Goal: Task Accomplishment & Management: Manage account settings

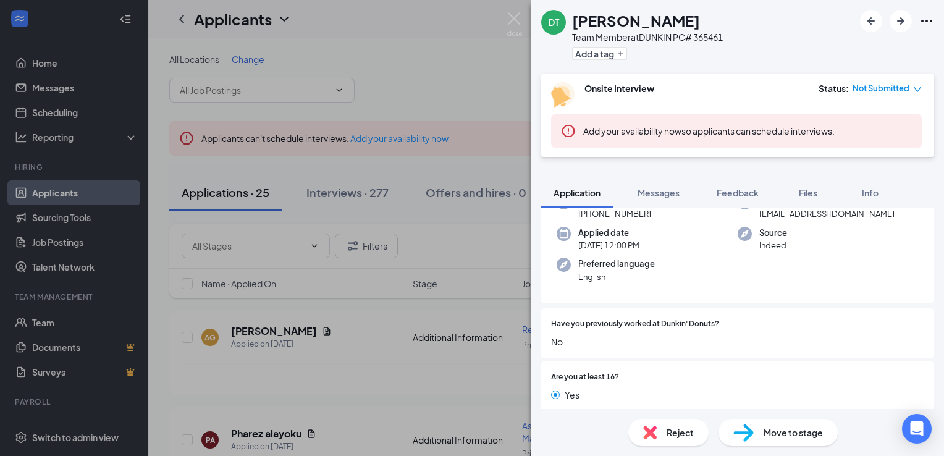
scroll to position [294, 0]
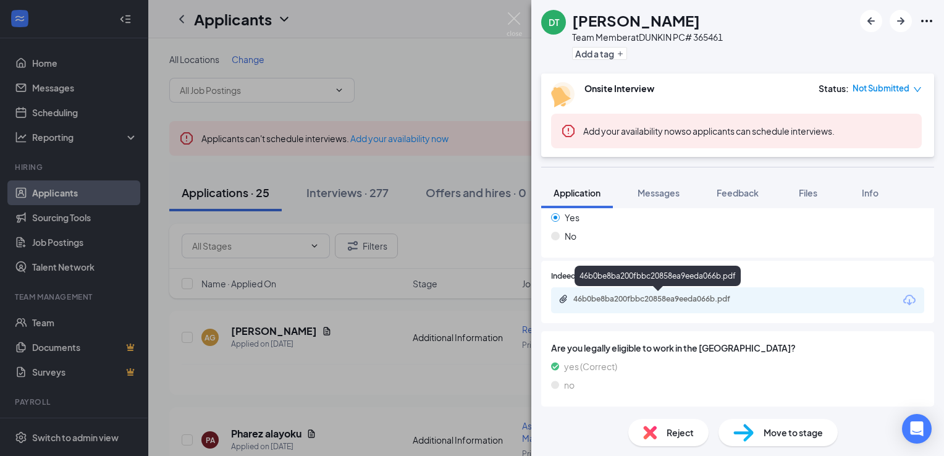
click at [692, 299] on div "46b0be8ba200fbbc20858ea9eeda066b.pdf" at bounding box center [660, 299] width 173 height 10
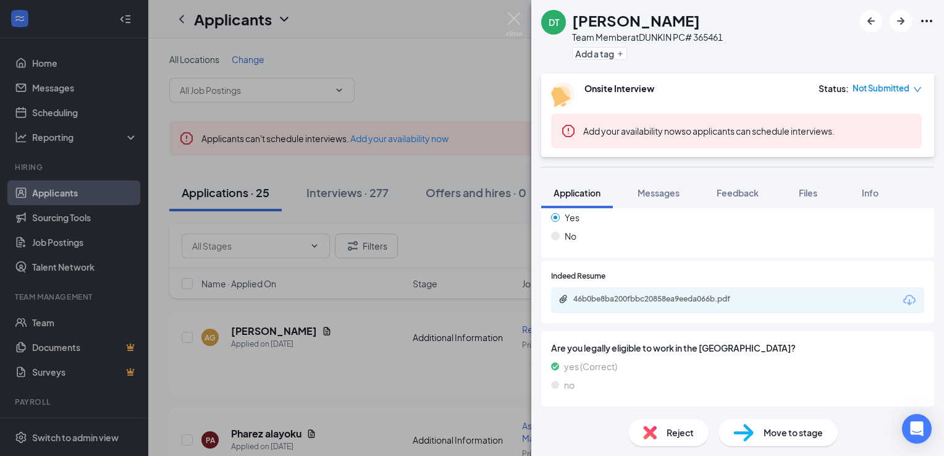
scroll to position [289, 0]
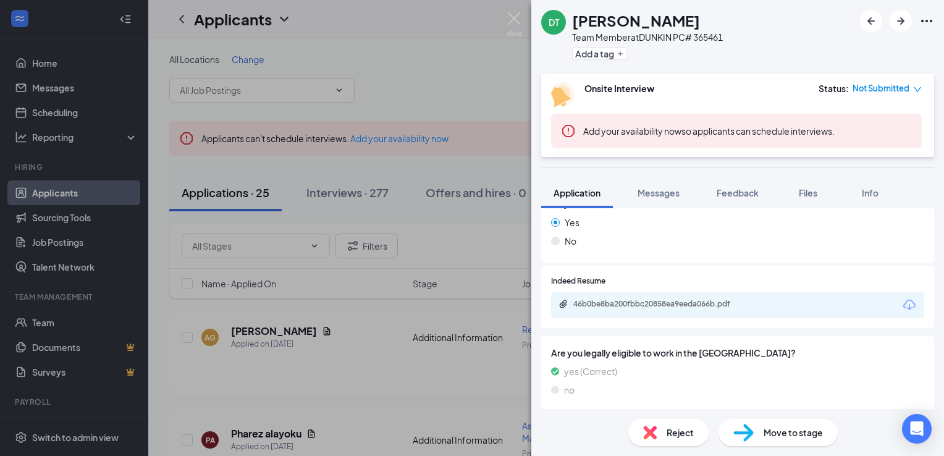
click at [656, 438] on img at bounding box center [650, 433] width 14 height 14
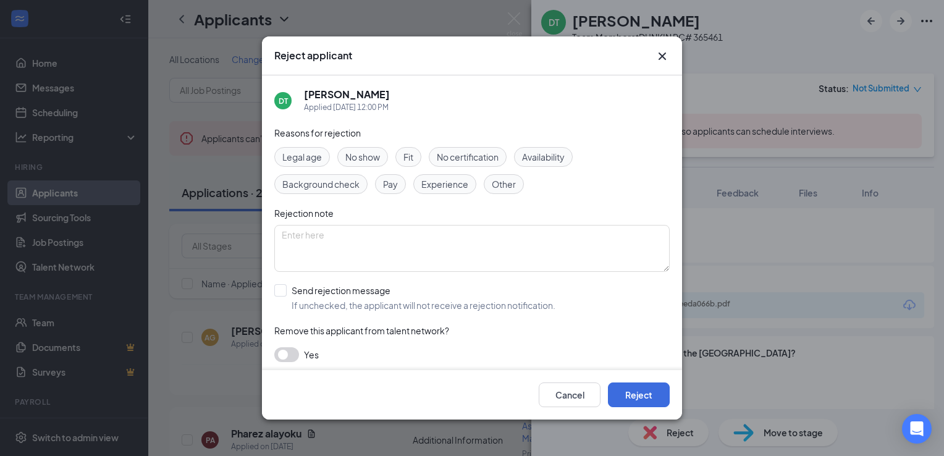
click at [277, 350] on button "button" at bounding box center [286, 354] width 25 height 15
click at [501, 177] on span "Other" at bounding box center [504, 184] width 24 height 14
click at [625, 388] on button "Reject" at bounding box center [639, 395] width 62 height 25
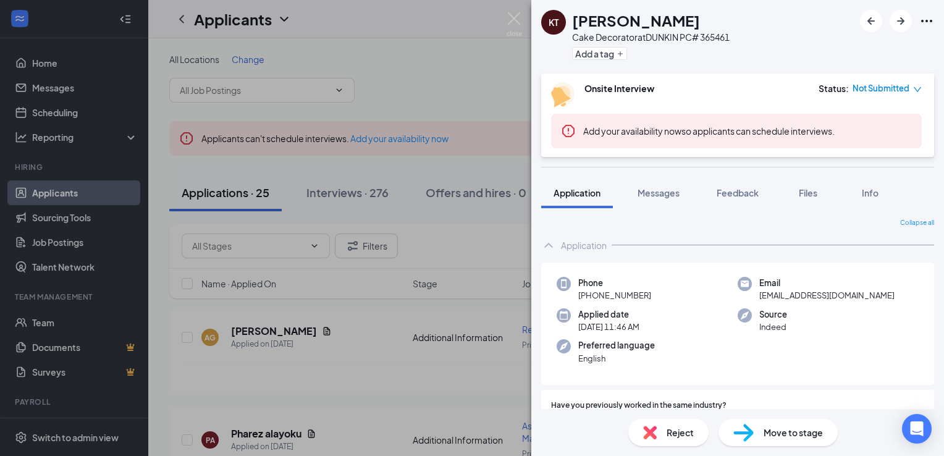
click at [665, 430] on div "Reject" at bounding box center [669, 432] width 80 height 27
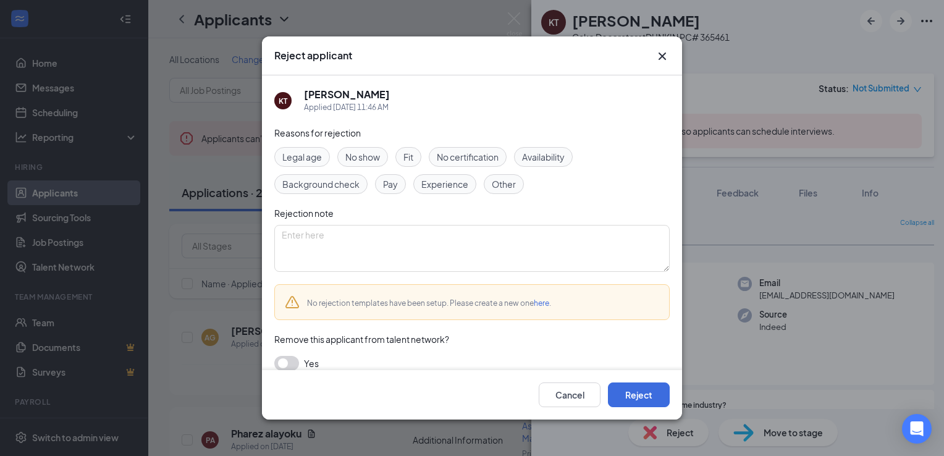
click at [502, 184] on span "Other" at bounding box center [504, 184] width 24 height 14
click at [284, 363] on button "button" at bounding box center [286, 363] width 25 height 15
click at [629, 388] on button "Reject" at bounding box center [639, 395] width 62 height 25
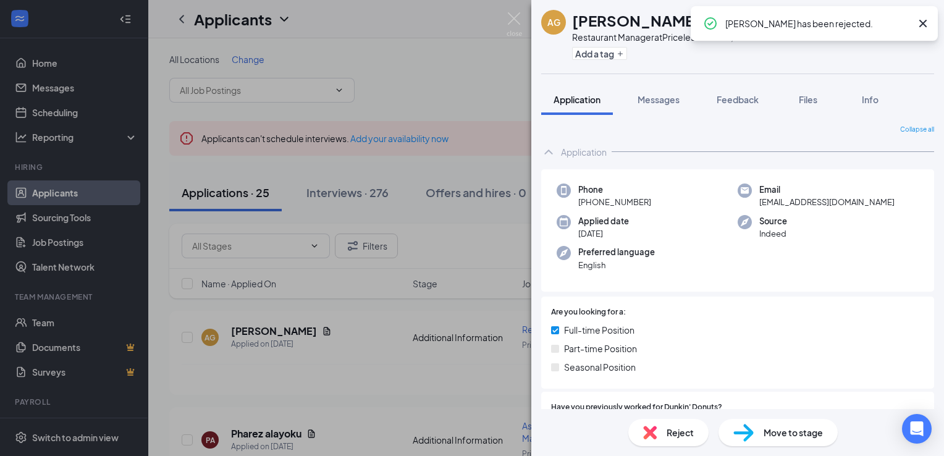
click at [927, 22] on icon "Cross" at bounding box center [923, 23] width 15 height 15
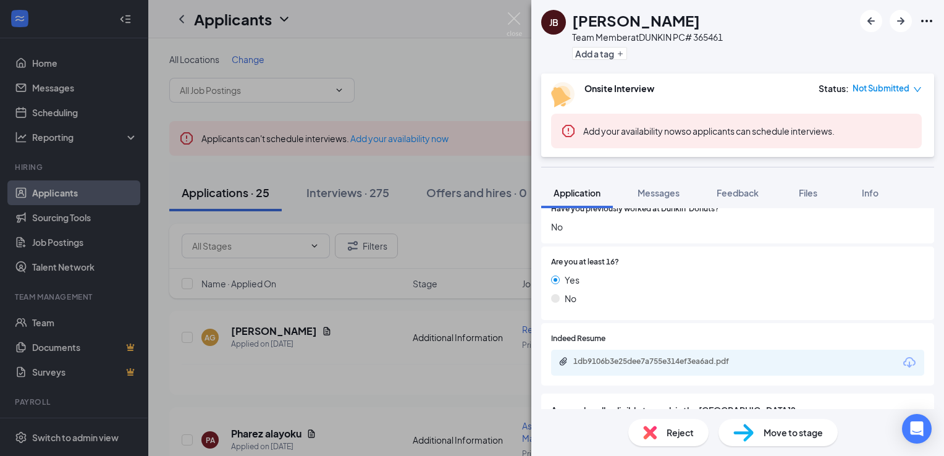
scroll to position [237, 0]
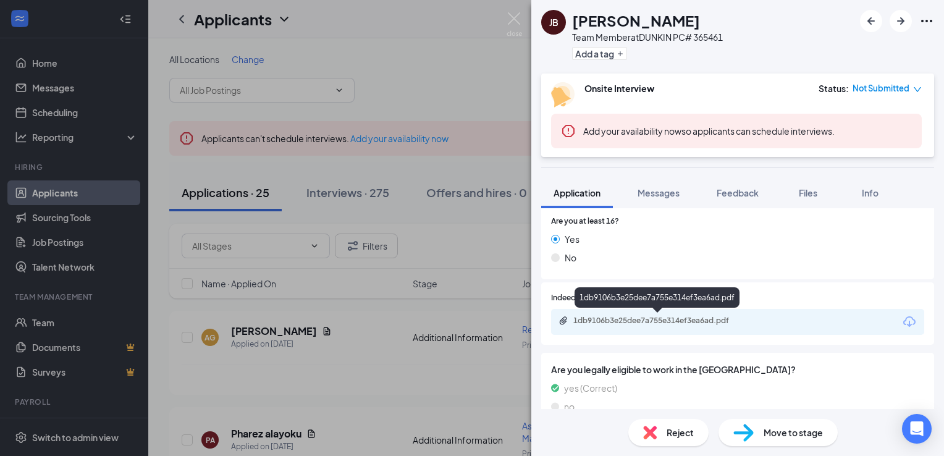
click at [713, 321] on div "1db9106b3e25dee7a755e314ef3ea6ad.pdf" at bounding box center [660, 321] width 173 height 10
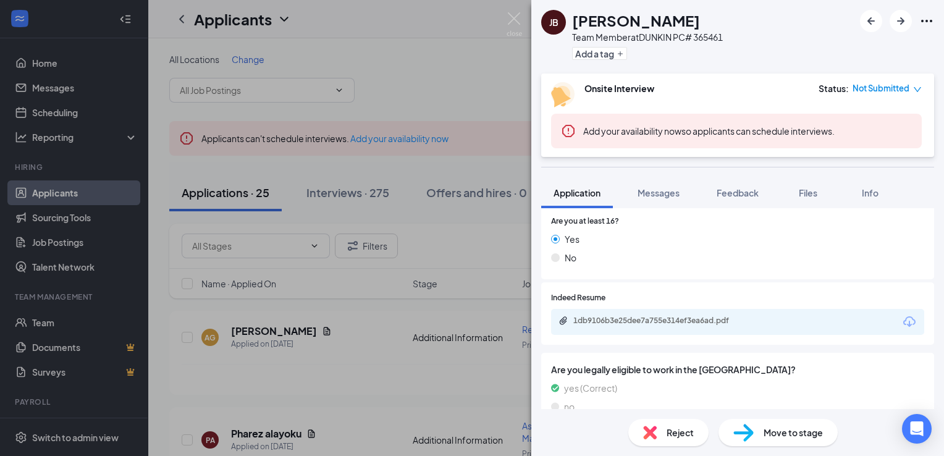
click at [663, 434] on div "Reject" at bounding box center [669, 432] width 80 height 27
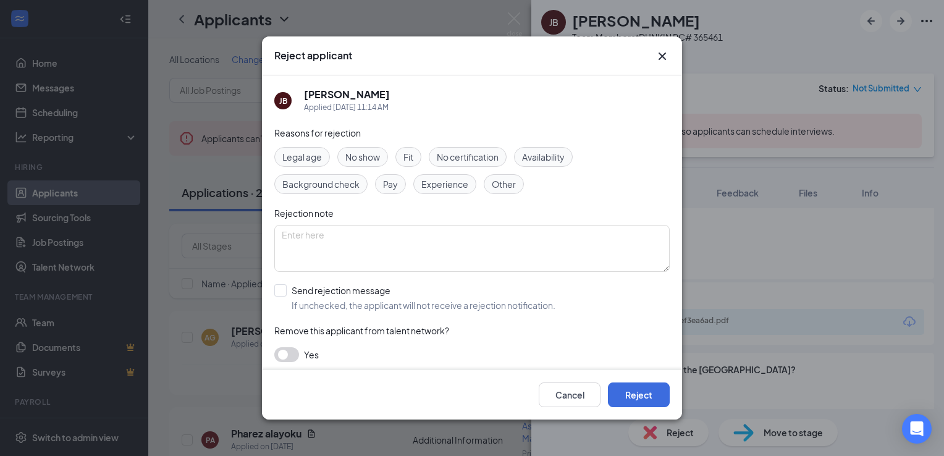
click at [501, 190] on span "Other" at bounding box center [504, 184] width 24 height 14
drag, startPoint x: 282, startPoint y: 362, endPoint x: 277, endPoint y: 368, distance: 7.9
click at [277, 368] on div "Reasons for rejection Legal age No show Fit No certification Availability Backg…" at bounding box center [472, 250] width 396 height 248
click at [285, 353] on button "button" at bounding box center [286, 354] width 25 height 15
click at [660, 384] on button "Reject" at bounding box center [639, 395] width 62 height 25
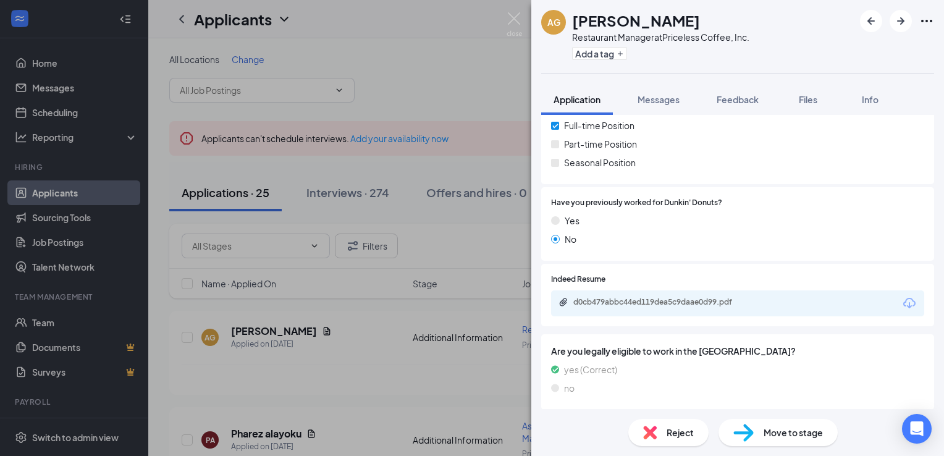
scroll to position [263, 0]
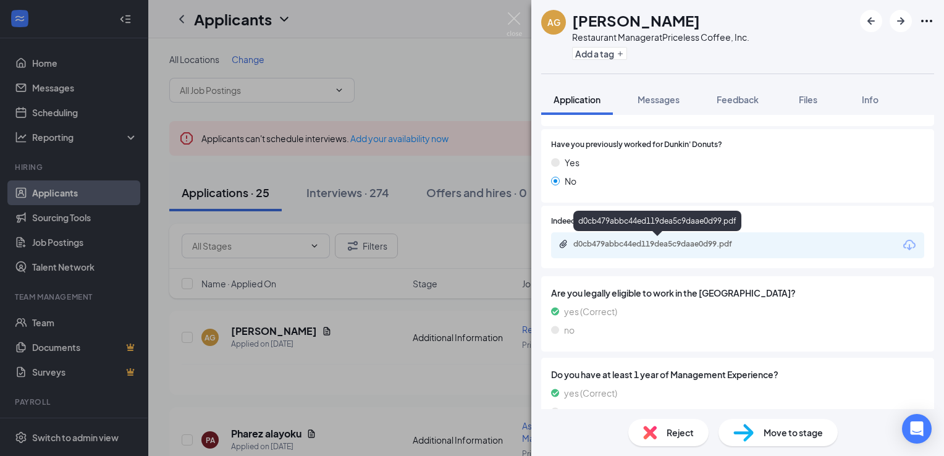
click at [685, 244] on div "d0cb479abbc44ed119dea5c9daae0d99.pdf" at bounding box center [660, 244] width 173 height 10
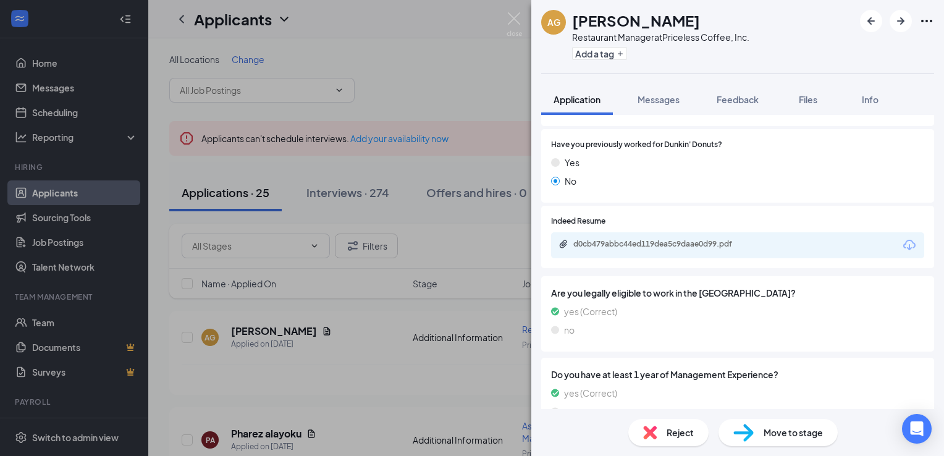
click at [679, 443] on div "Reject" at bounding box center [669, 432] width 80 height 27
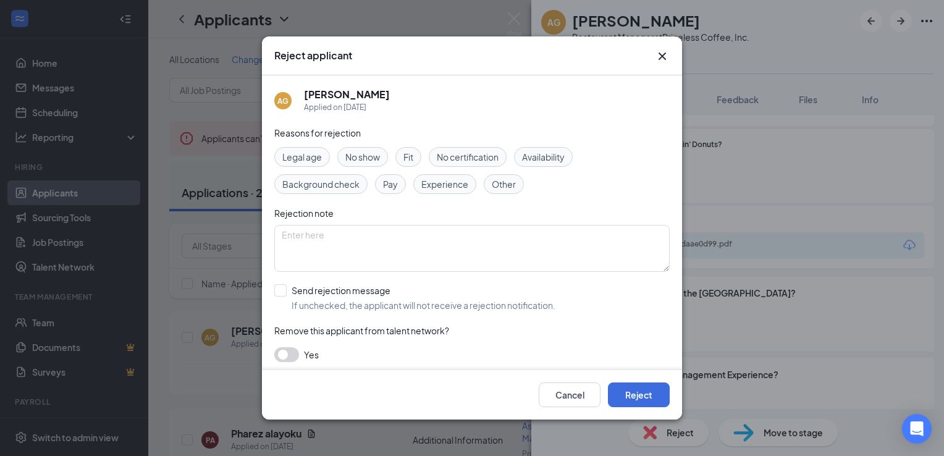
click at [504, 179] on span "Other" at bounding box center [504, 184] width 24 height 14
click at [284, 356] on button "button" at bounding box center [286, 354] width 25 height 15
click at [638, 396] on button "Reject" at bounding box center [639, 395] width 62 height 25
drag, startPoint x: 638, startPoint y: 396, endPoint x: 630, endPoint y: 389, distance: 10.9
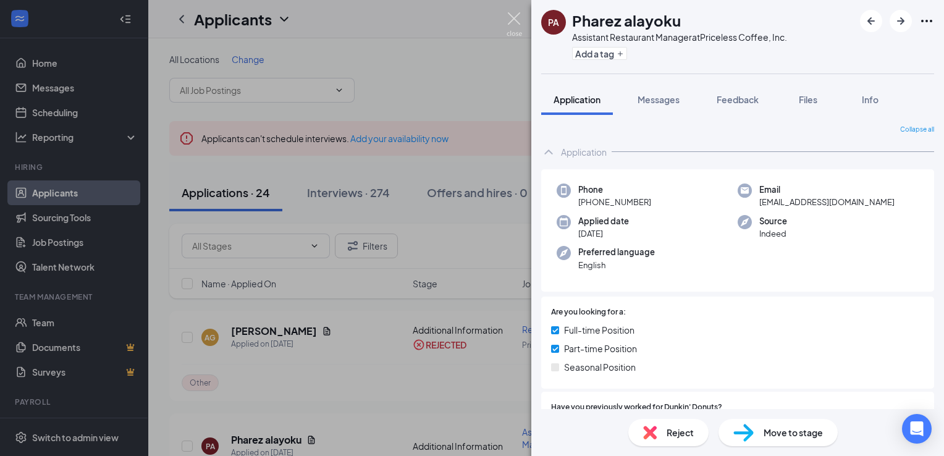
click at [516, 21] on img at bounding box center [514, 24] width 15 height 24
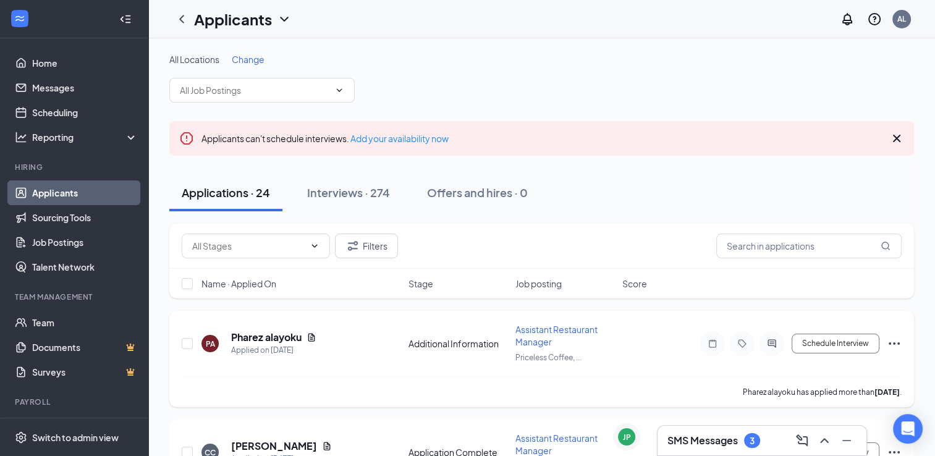
click at [504, 354] on div "PA Pharez alayoku Applied on Sep 5 Additional Information Assistant Restaurant …" at bounding box center [542, 349] width 720 height 53
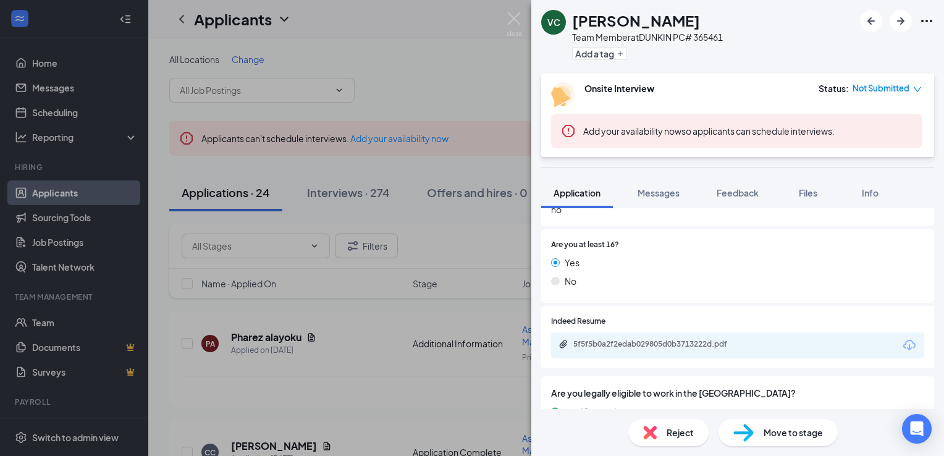
scroll to position [259, 0]
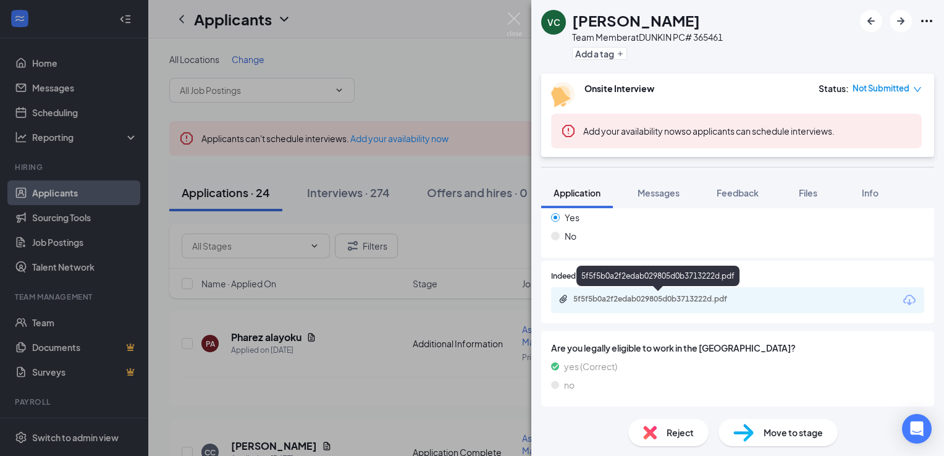
click at [595, 298] on div "5f5f5b0a2f2edab029805d0b3713222d.pdf" at bounding box center [660, 299] width 173 height 10
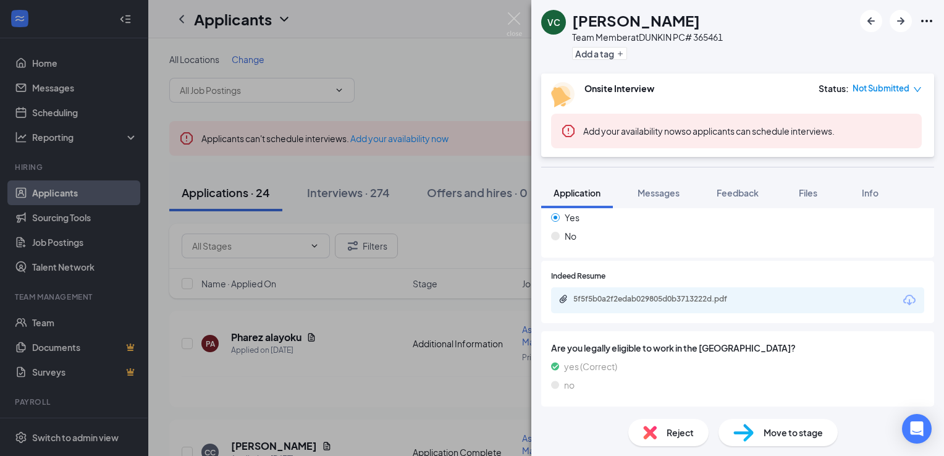
scroll to position [254, 0]
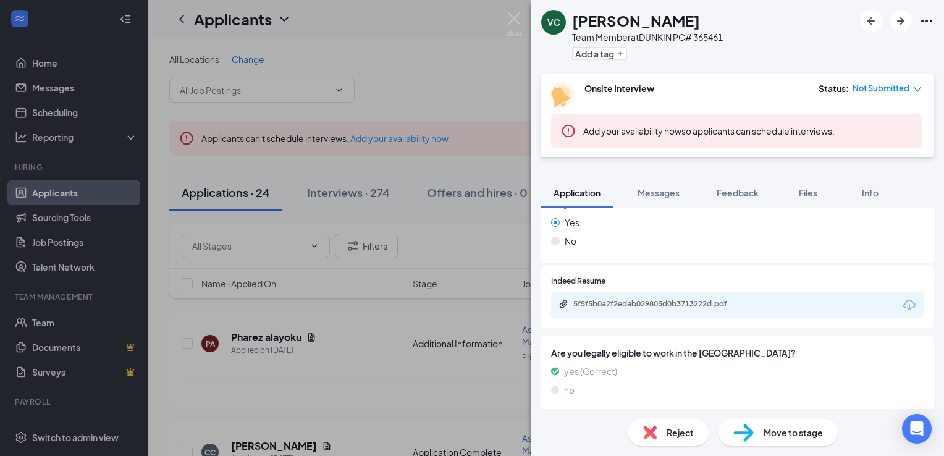
click at [672, 439] on span "Reject" at bounding box center [680, 433] width 27 height 14
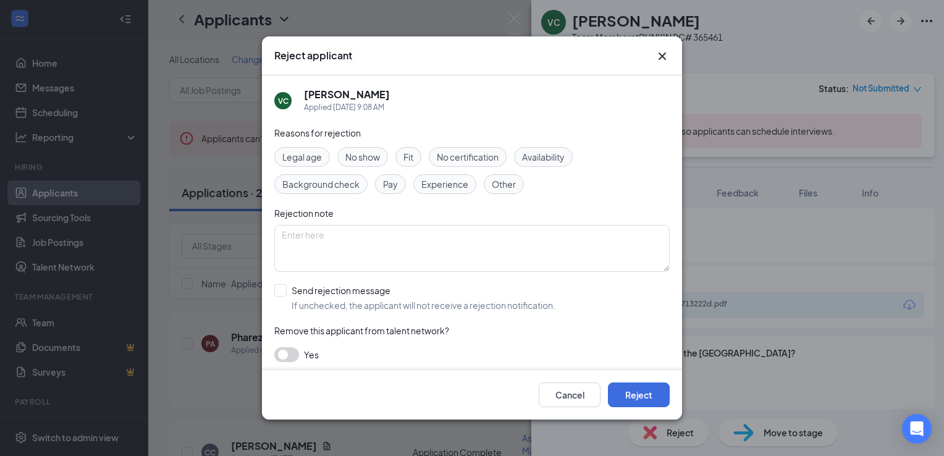
click at [502, 184] on span "Other" at bounding box center [504, 184] width 24 height 14
click at [282, 350] on button "button" at bounding box center [286, 354] width 25 height 15
click at [650, 410] on div "Cancel Reject" at bounding box center [472, 394] width 420 height 49
click at [648, 399] on button "Reject" at bounding box center [639, 395] width 62 height 25
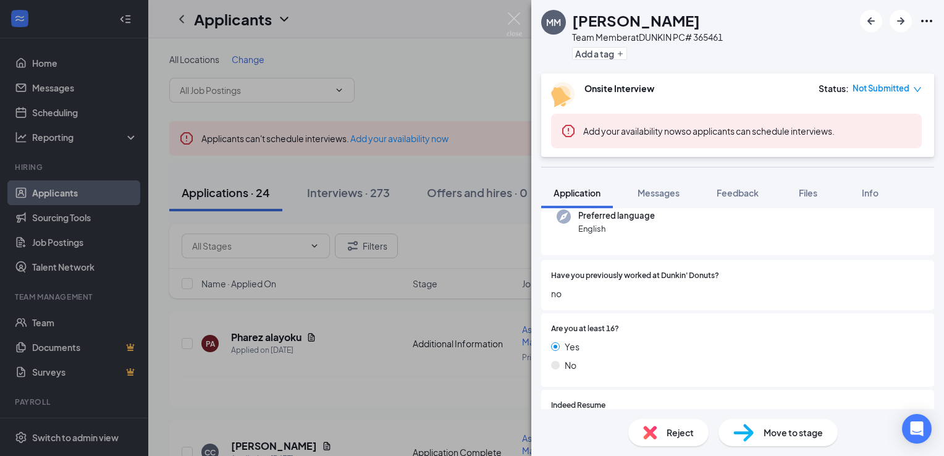
scroll to position [237, 0]
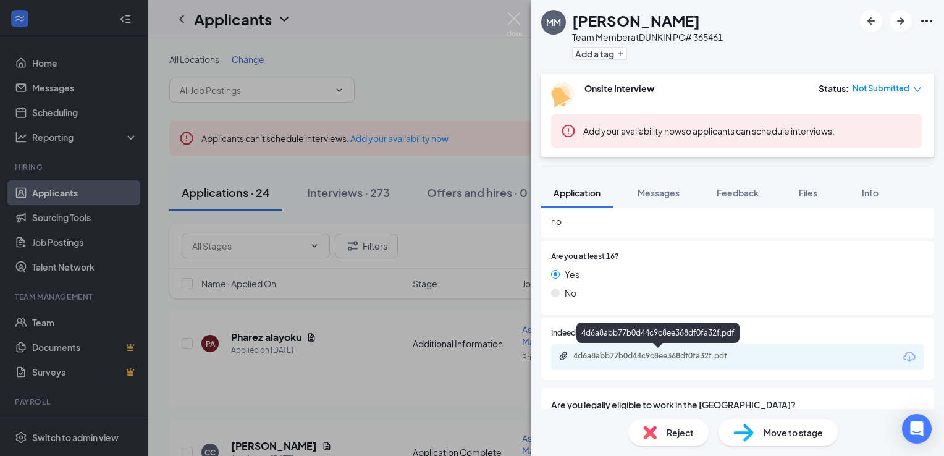
click at [648, 357] on div "4d6a8abb77b0d44c9c8ee368df0fa32f.pdf" at bounding box center [660, 356] width 173 height 10
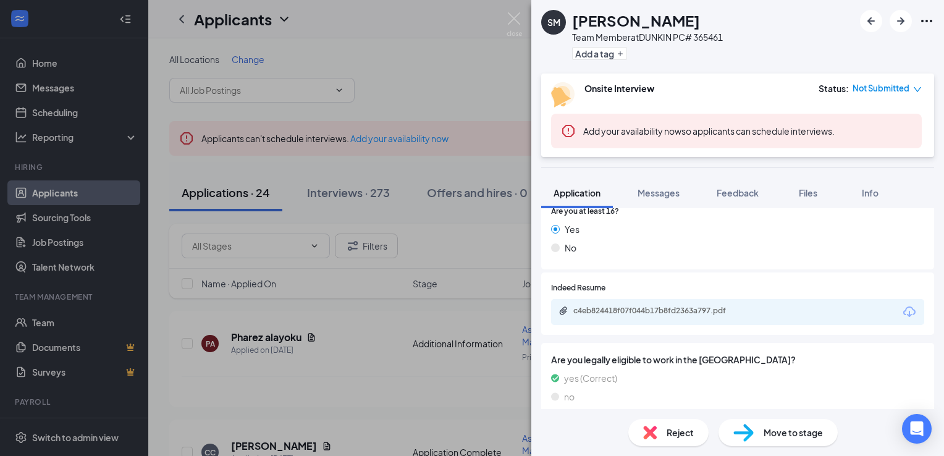
scroll to position [283, 0]
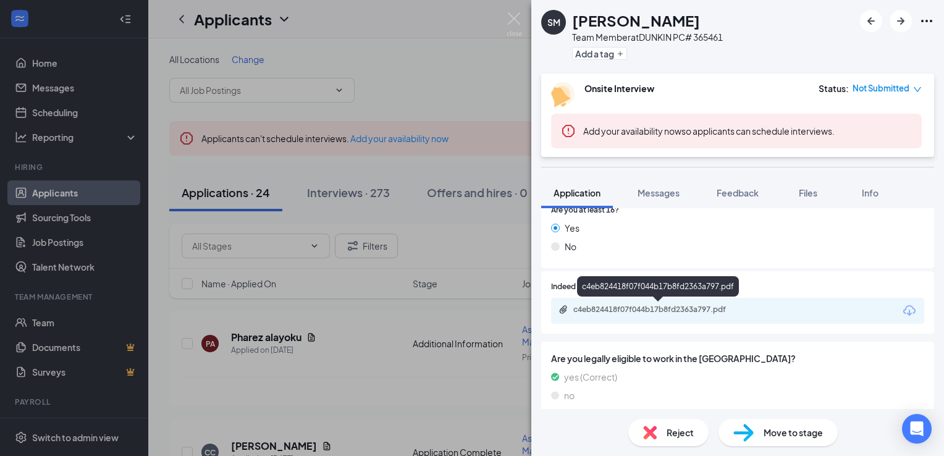
click at [653, 307] on div "c4eb824418f07f044b17b8fd2363a797.pdf" at bounding box center [660, 310] width 173 height 10
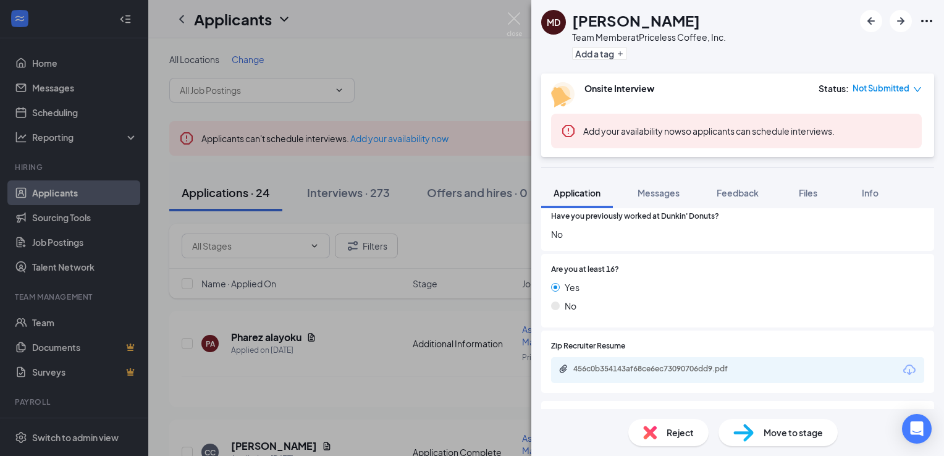
scroll to position [259, 0]
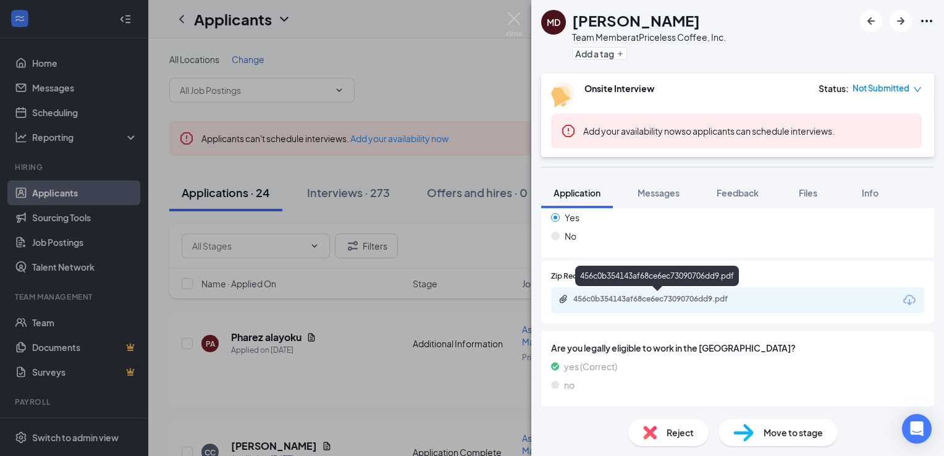
click at [671, 297] on div "456c0b354143af68ce6ec73090706dd9.pdf" at bounding box center [660, 299] width 173 height 10
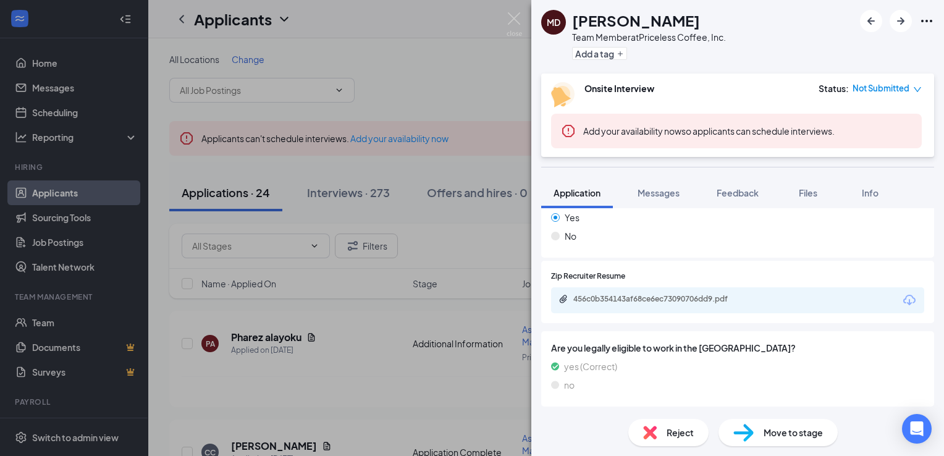
scroll to position [254, 0]
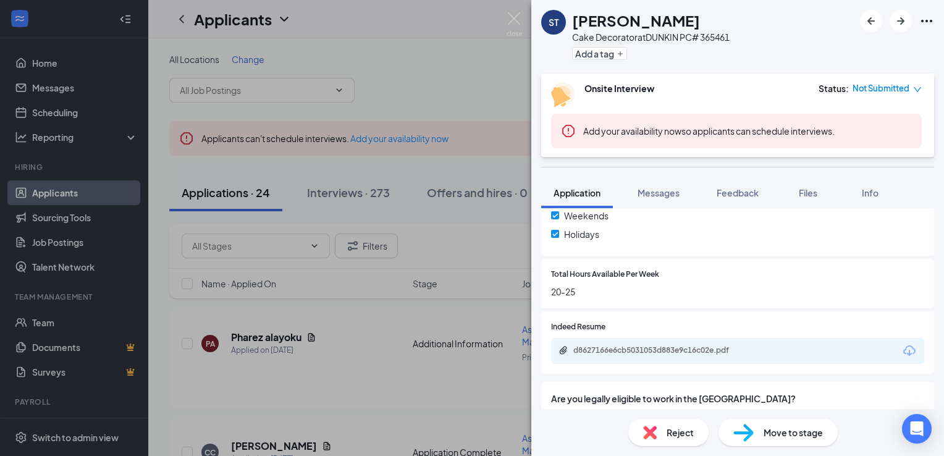
scroll to position [457, 0]
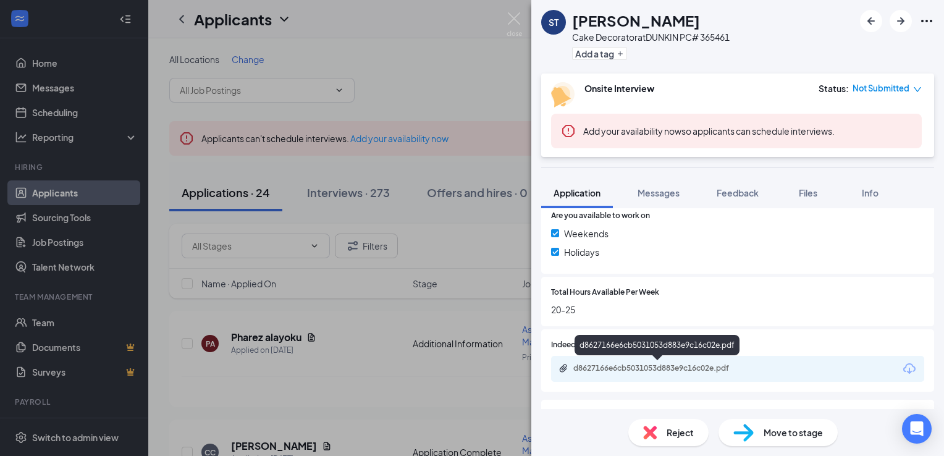
click at [653, 370] on div "d8627166e6cb5031053d883e9c16c02e.pdf" at bounding box center [660, 368] width 173 height 10
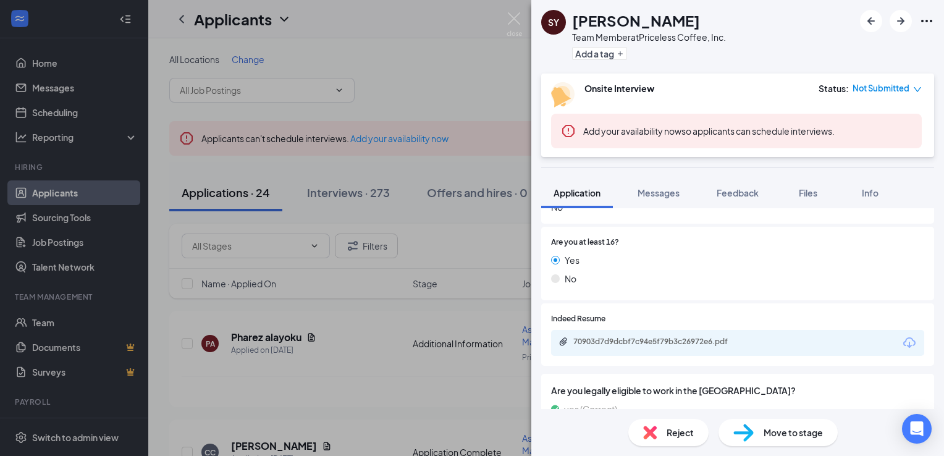
scroll to position [210, 0]
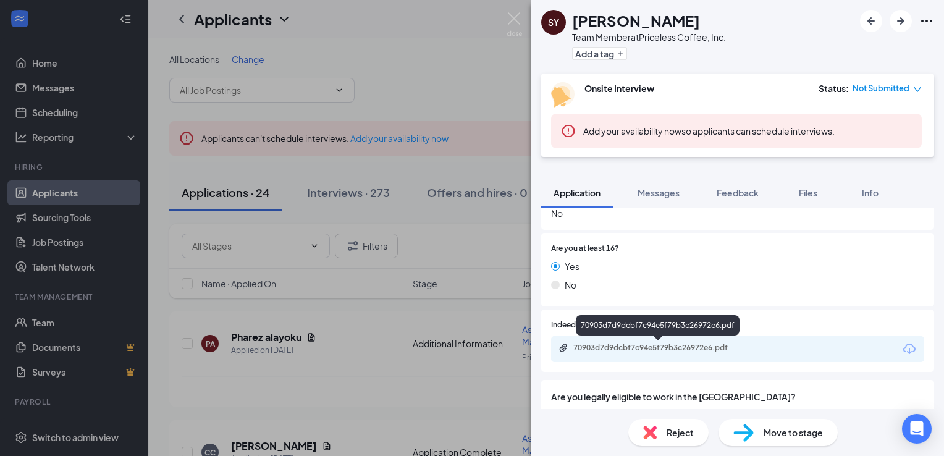
click at [648, 345] on div "70903d7d9dcbf7c94e5f79b3c26972e6.pdf" at bounding box center [660, 348] width 173 height 10
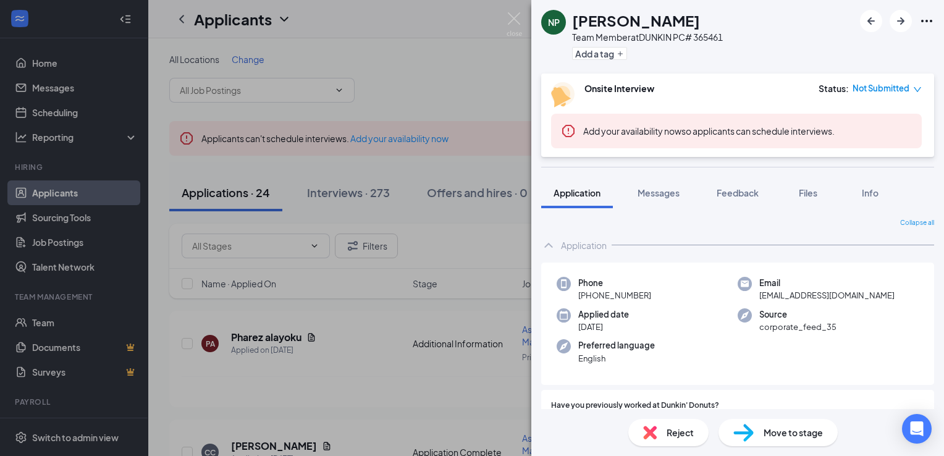
click at [692, 430] on span "Reject" at bounding box center [680, 433] width 27 height 14
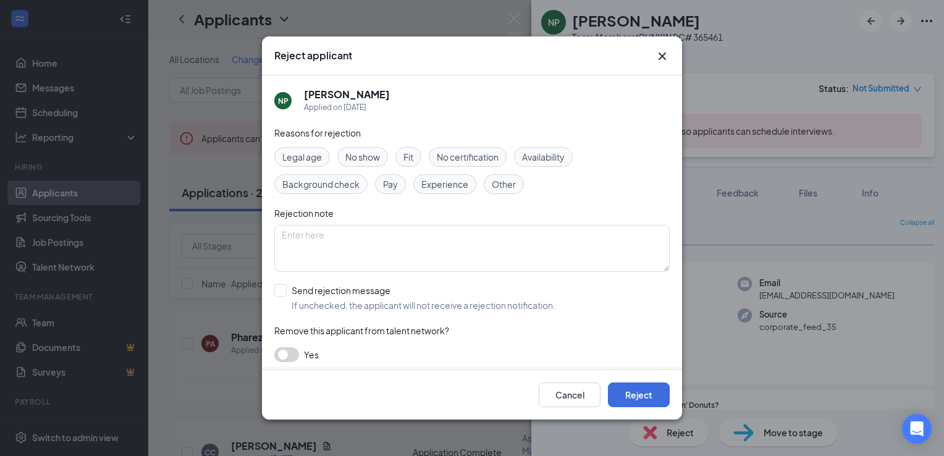
click at [499, 190] on span "Other" at bounding box center [504, 184] width 24 height 14
click at [288, 350] on button "button" at bounding box center [286, 354] width 25 height 15
click at [621, 404] on button "Reject" at bounding box center [639, 395] width 62 height 25
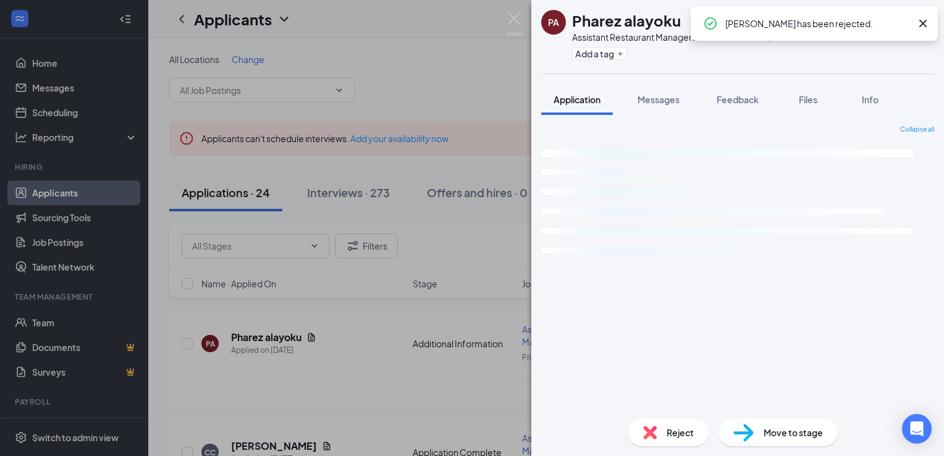
click at [621, 404] on div "Collapse all Loading interface..." at bounding box center [737, 267] width 393 height 284
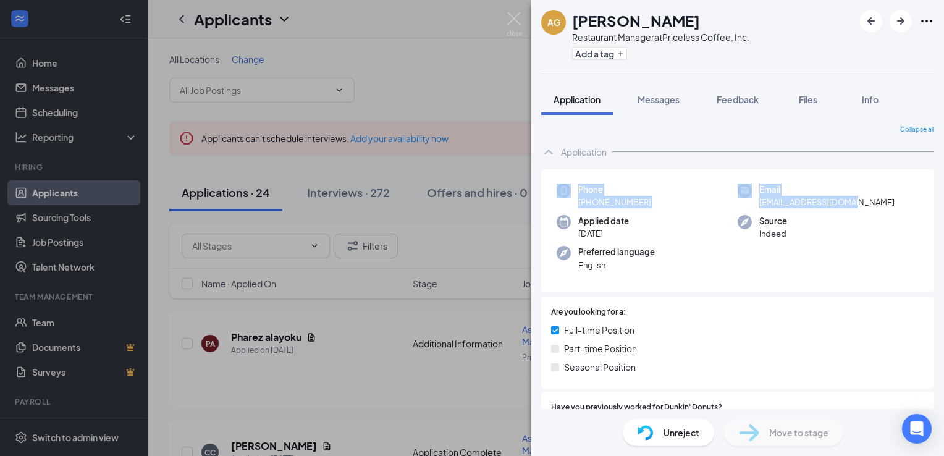
drag, startPoint x: 933, startPoint y: 163, endPoint x: 934, endPoint y: 206, distance: 42.6
click at [934, 206] on div "Collapse all Application Phone [PHONE_NUMBER] Email [EMAIL_ADDRESS][DOMAIN_NAME…" at bounding box center [738, 262] width 413 height 294
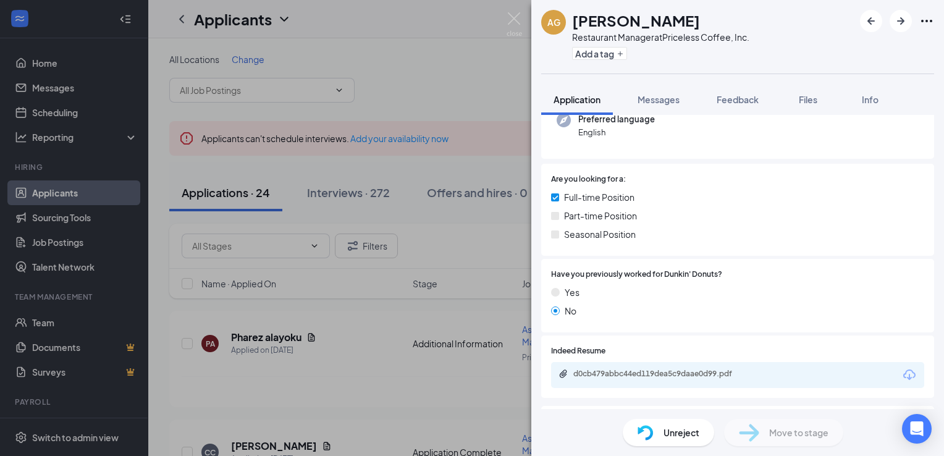
scroll to position [200, 0]
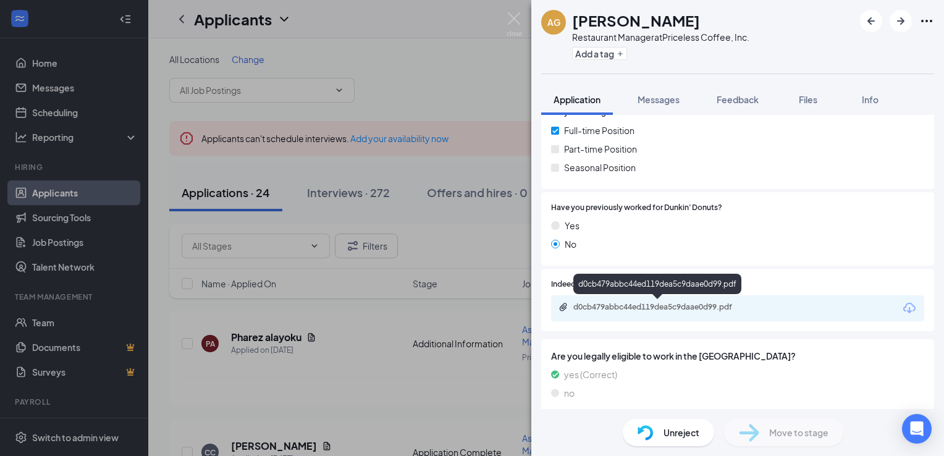
click at [660, 308] on div "d0cb479abbc44ed119dea5c9daae0d99.pdf" at bounding box center [660, 307] width 173 height 10
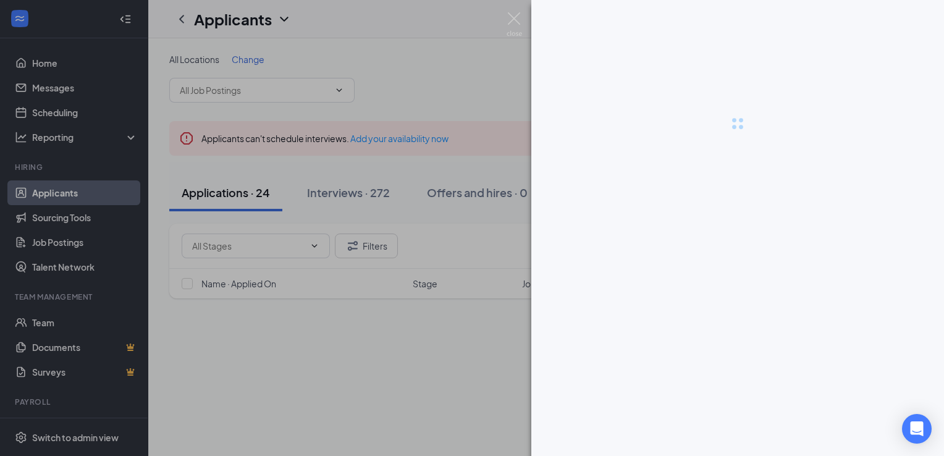
click at [656, 244] on div at bounding box center [738, 123] width 413 height 247
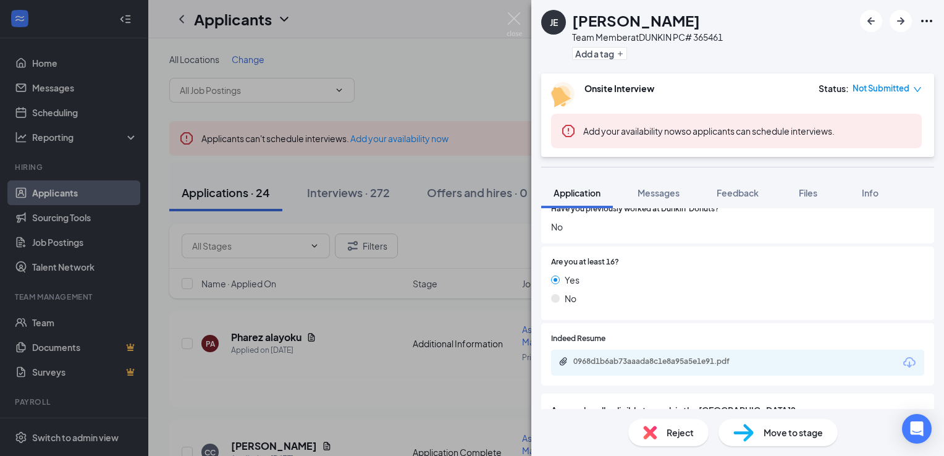
scroll to position [259, 0]
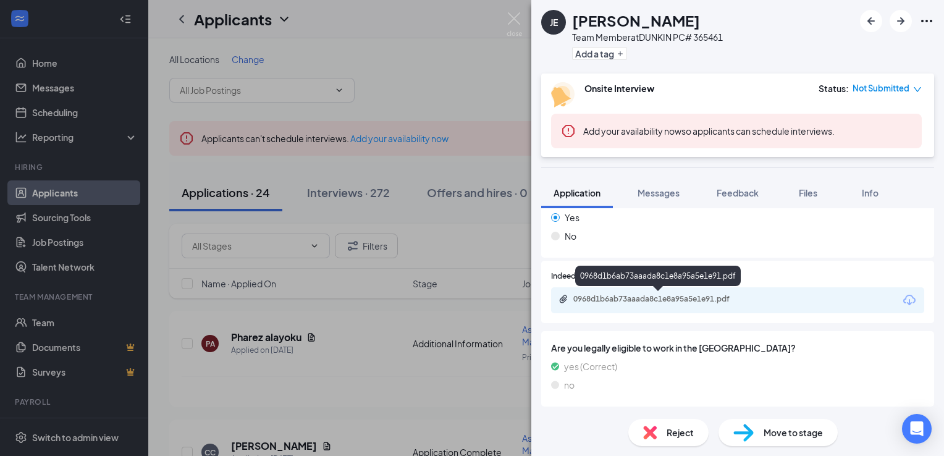
click at [714, 304] on div "0968d1b6ab73aaada8c1e8a95a5e1e91.pdf" at bounding box center [659, 300] width 200 height 12
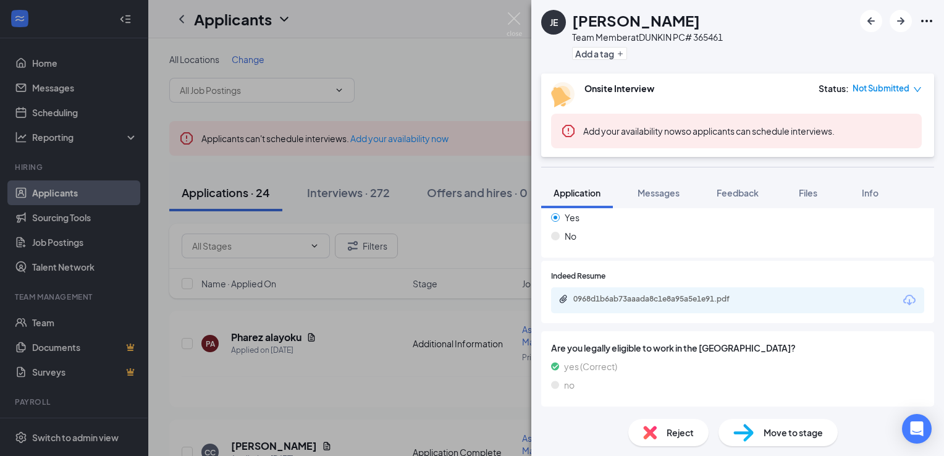
scroll to position [254, 0]
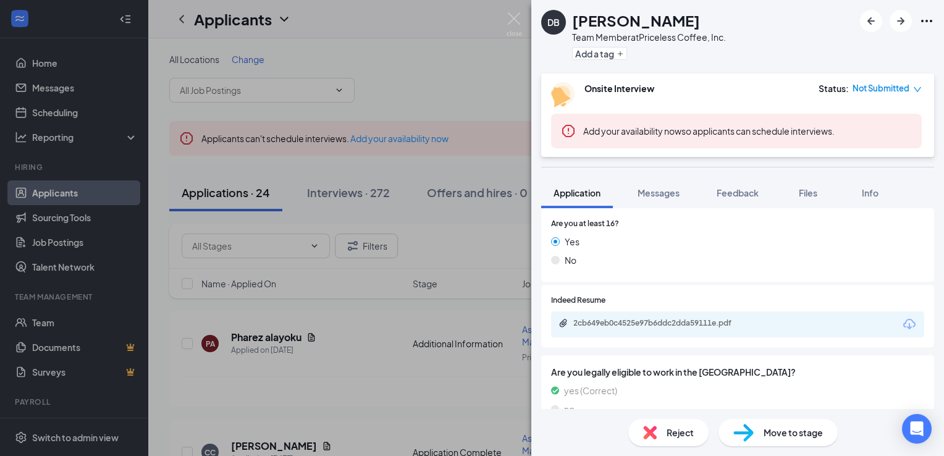
scroll to position [259, 0]
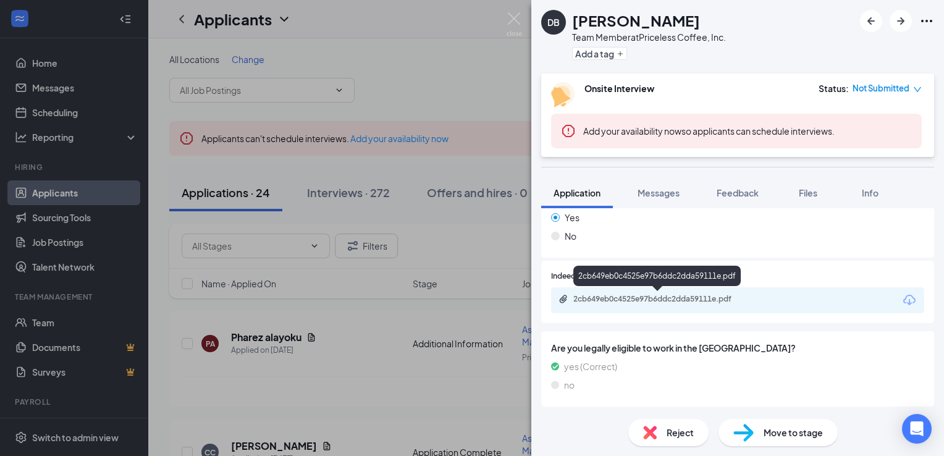
click at [717, 301] on div "2cb649eb0c4525e97b6ddc2dda59111e.pdf" at bounding box center [660, 299] width 173 height 10
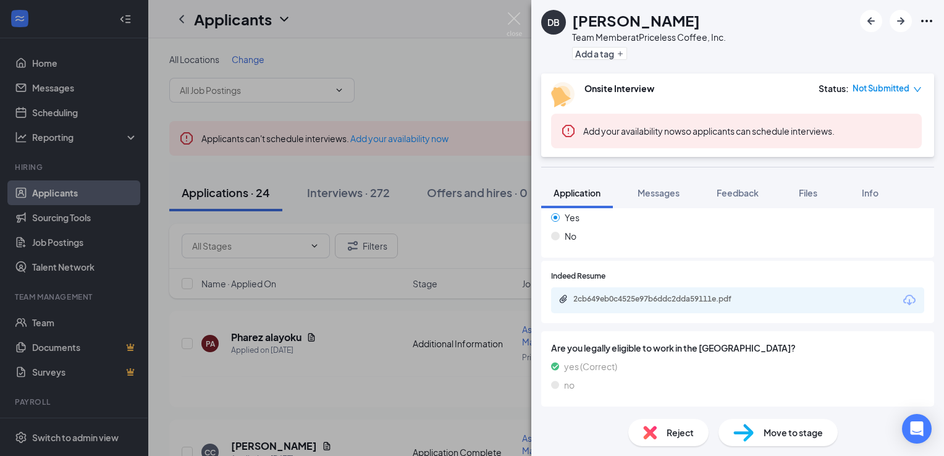
scroll to position [254, 0]
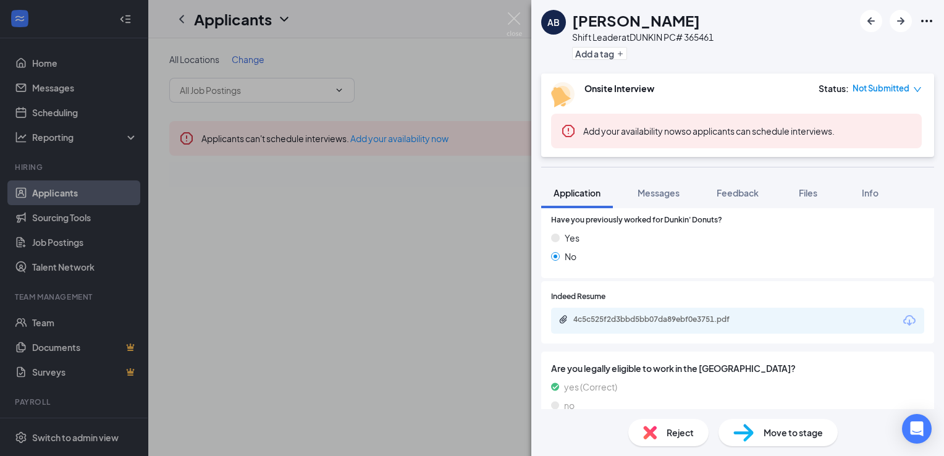
scroll to position [279, 0]
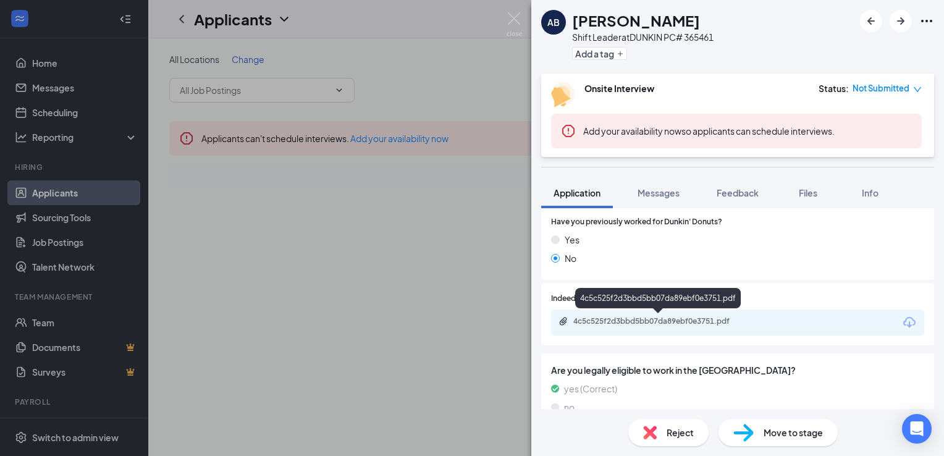
click at [661, 323] on div "4c5c525f2d3bbd5bb07da89ebf0e3751.pdf" at bounding box center [660, 321] width 173 height 10
